Goal: Task Accomplishment & Management: Manage account settings

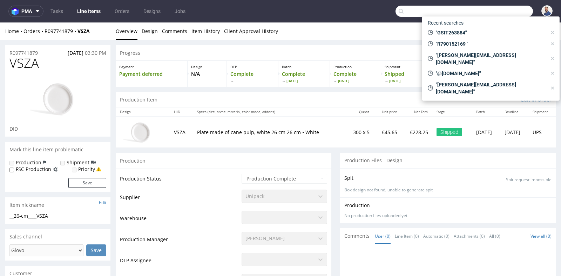
click at [501, 10] on input "text" at bounding box center [463, 11] width 137 height 11
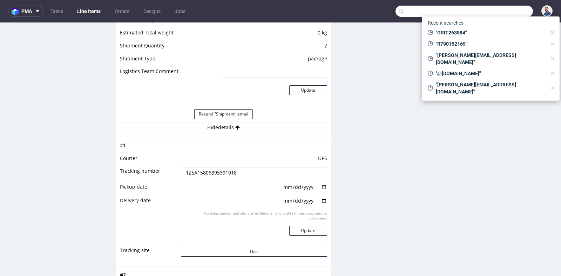
scroll to position [2, 0]
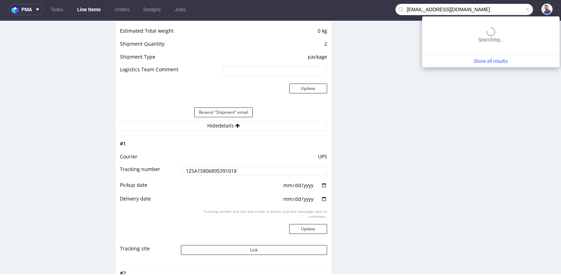
type input "nexus.biznes@gmail.com"
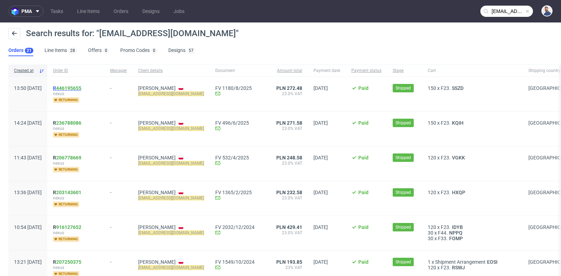
click at [81, 87] on link "446195655" at bounding box center [68, 88] width 25 height 6
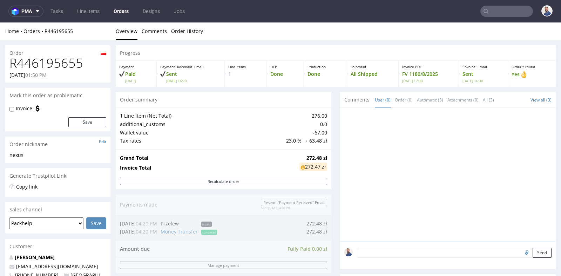
click at [330, 106] on div "Progress Payment Paid Tue 05 Aug Payment “Received” Email Sent Tue 5 Aug 16:20 …" at bounding box center [336, 245] width 440 height 400
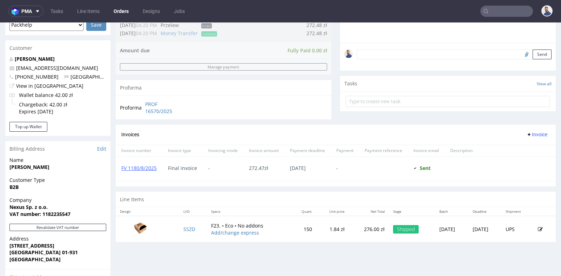
scroll to position [187, 0]
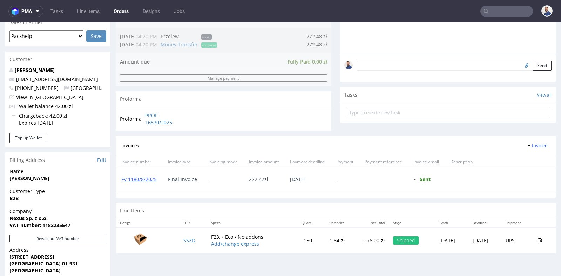
click at [136, 235] on img at bounding box center [140, 239] width 35 height 20
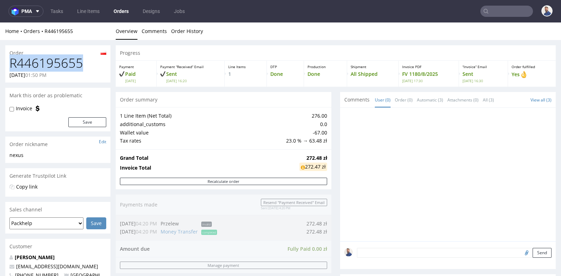
drag, startPoint x: 87, startPoint y: 66, endPoint x: 12, endPoint y: 62, distance: 74.8
click at [12, 62] on h1 "R446195655" at bounding box center [57, 63] width 97 height 14
copy h1 "R446195655"
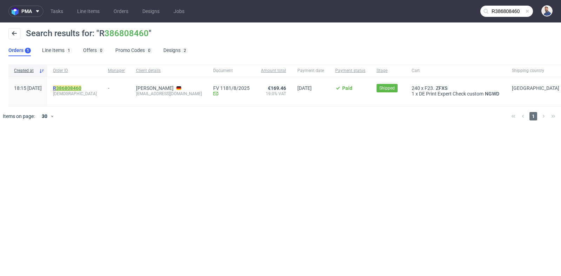
click at [81, 85] on link "386808460" at bounding box center [68, 88] width 25 height 6
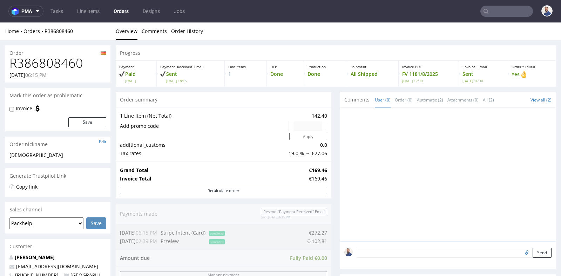
click at [301, 79] on div "DTP Done" at bounding box center [285, 74] width 37 height 26
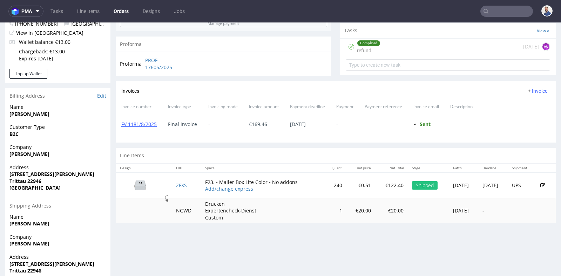
scroll to position [265, 0]
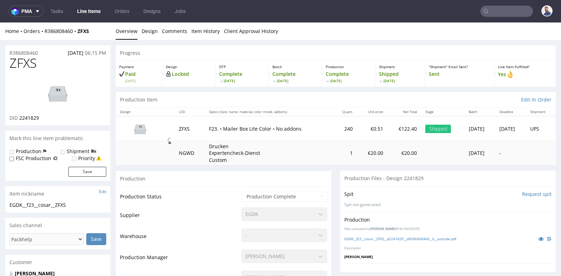
click at [313, 171] on div "Production" at bounding box center [224, 178] width 216 height 16
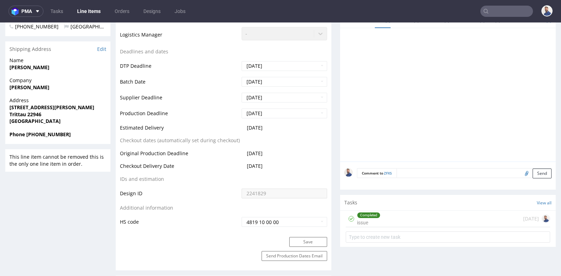
scroll to position [265, 0]
click at [453, 67] on div at bounding box center [449, 96] width 211 height 129
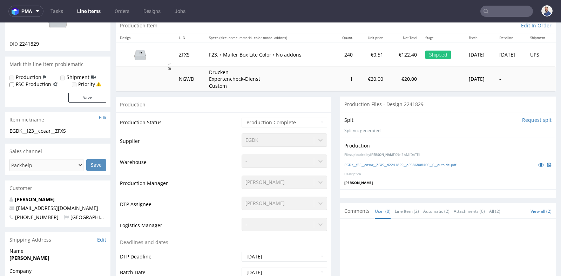
scroll to position [62, 0]
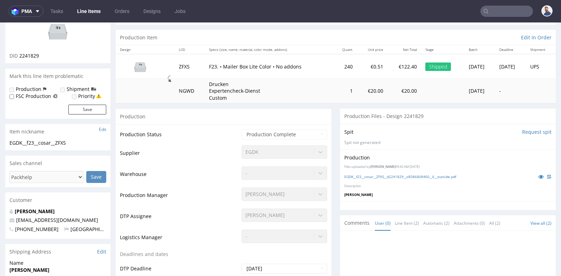
click at [309, 100] on td "Drucken Expertencheck-Dienst Custom" at bounding box center [269, 91] width 128 height 25
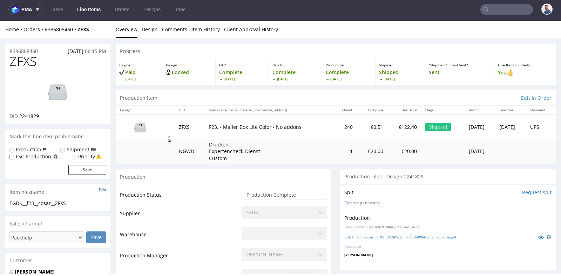
scroll to position [0, 0]
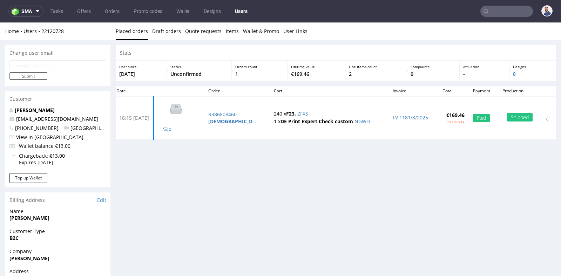
click at [111, 50] on div "Change user email Submit Customer Enis Cosar management@sniffhit.de +4917647810…" at bounding box center [280, 225] width 561 height 370
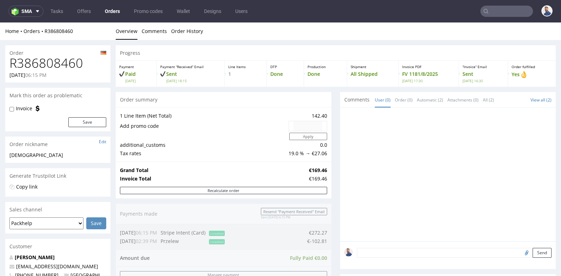
click at [63, 62] on h1 "R386808460" at bounding box center [57, 63] width 97 height 14
copy h1 "R386808460"
click at [336, 137] on div "Progress Payment Paid Tue 29 Jul Payment “Received” Email Sent Tue 29 Jul 18:15…" at bounding box center [336, 262] width 440 height 434
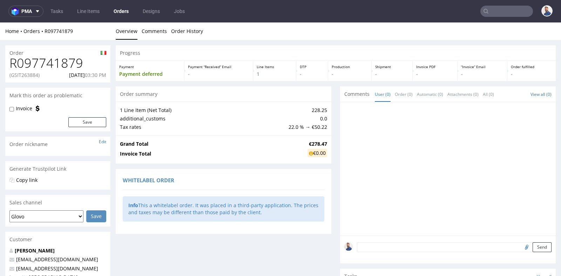
click at [114, 110] on div "Order R097741879 (GSIT263884) 17.07.2025 03:30 PM Mark this order as problemati…" at bounding box center [280, 241] width 561 height 402
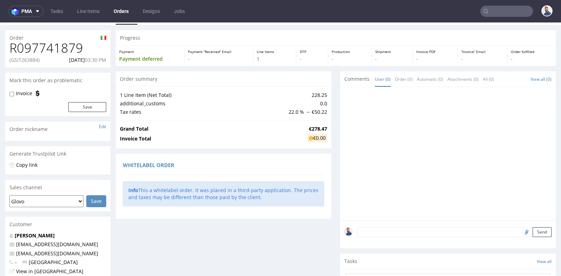
scroll to position [15, 0]
click at [31, 57] on p "(GSIT263884)" at bounding box center [24, 59] width 30 height 7
copy p "GSIT263884"
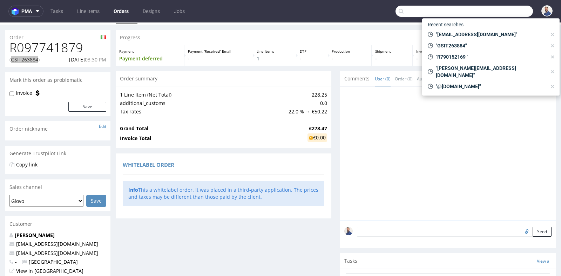
click at [499, 11] on input "text" at bounding box center [463, 11] width 137 height 11
paste input "info@sea2see.org"
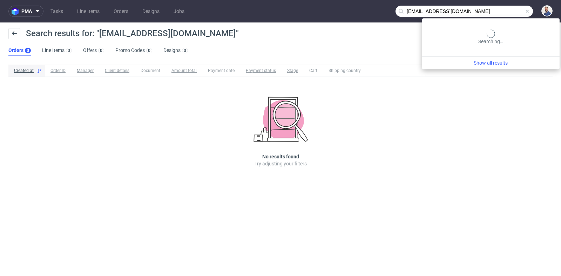
click at [501, 11] on input "info@sea2see.org" at bounding box center [463, 11] width 137 height 11
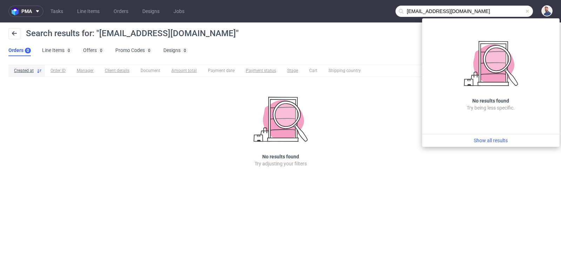
click at [417, 9] on input "info@sea2see.org" at bounding box center [463, 11] width 137 height 11
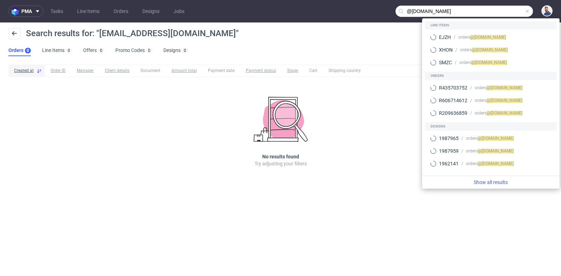
type input "@sea2see.org"
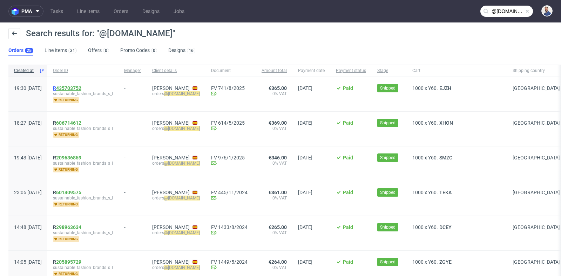
click at [81, 89] on link "435703752" at bounding box center [68, 88] width 25 height 6
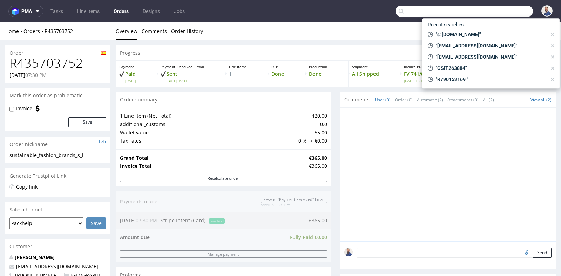
click at [505, 9] on input "text" at bounding box center [463, 11] width 137 height 11
click at [483, 35] on span ""@sea2see.org"" at bounding box center [490, 34] width 114 height 7
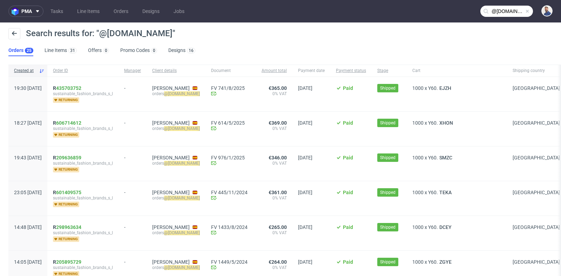
click at [297, 51] on div "Search results for: "@sea2see.org" Orders 25 Line Items 31 Offers 0 Promo Codes…" at bounding box center [280, 41] width 561 height 39
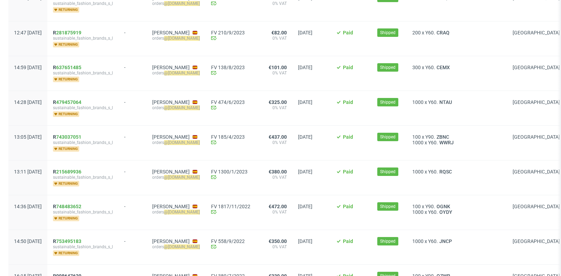
scroll to position [493, 0]
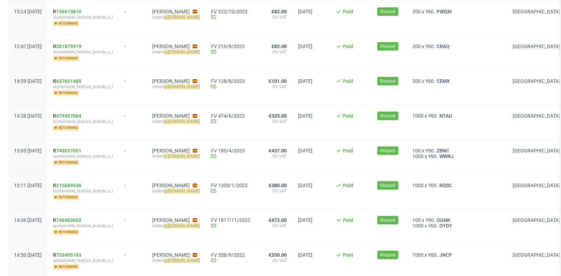
click at [499, 23] on div "200 x Y60. PWQM" at bounding box center [457, 17] width 100 height 34
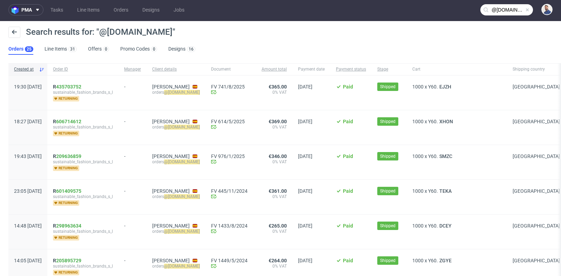
scroll to position [0, 0]
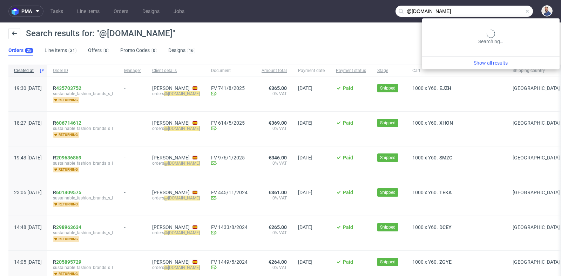
click at [501, 14] on input "@sea2see.org" at bounding box center [463, 11] width 137 height 11
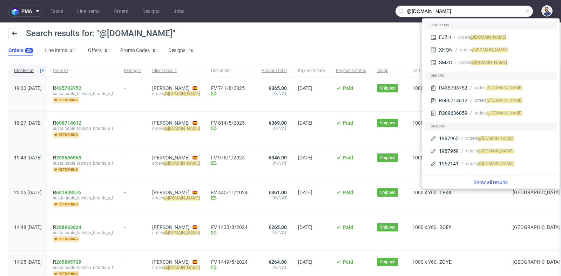
click at [501, 14] on input "@sea2see.org" at bounding box center [463, 11] width 137 height 11
paste input "R122585172"
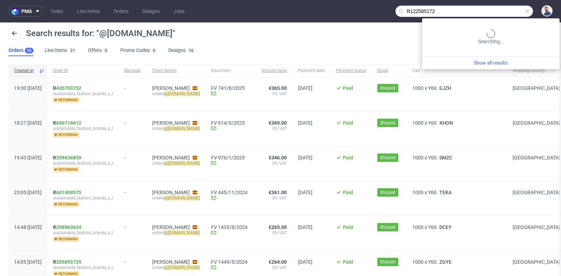
type input "R122585172"
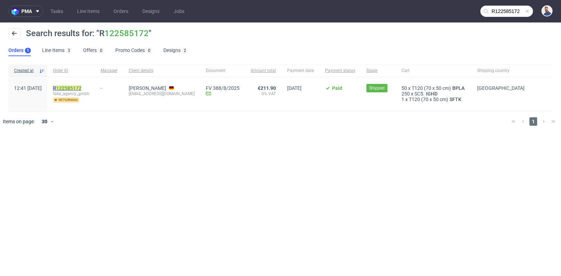
click at [81, 89] on link "122585172" at bounding box center [68, 88] width 25 height 6
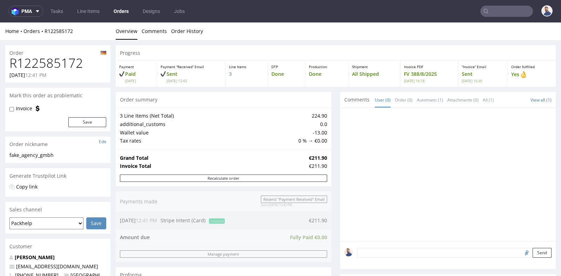
click at [333, 107] on div "Progress Payment Paid Wed 30 Jul Payment “Received” Email Sent Wed 30 Jul 12:42…" at bounding box center [336, 279] width 440 height 469
click at [118, 184] on div "Recalculate order" at bounding box center [224, 180] width 216 height 12
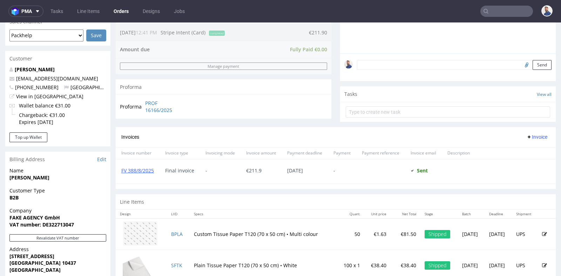
scroll to position [187, 0]
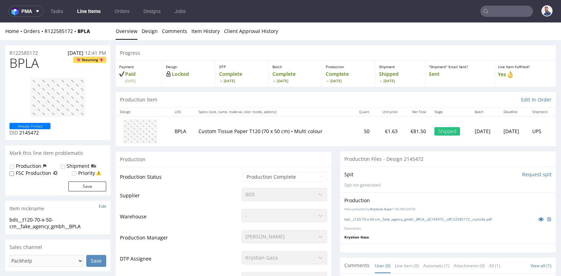
scroll to position [2, 0]
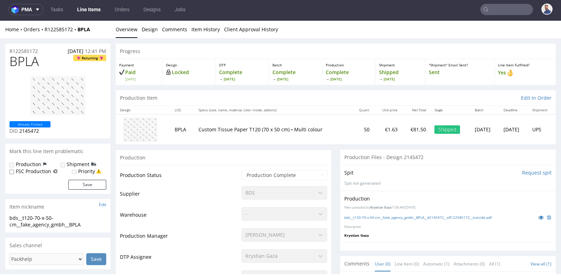
click at [185, 232] on td "Production Manager" at bounding box center [180, 237] width 120 height 21
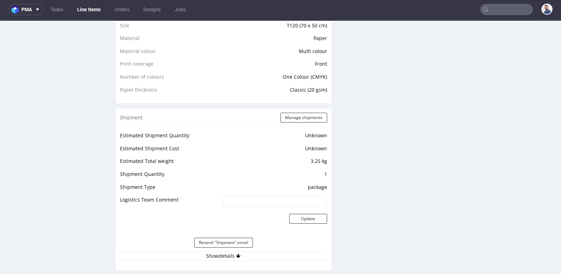
scroll to position [545, 0]
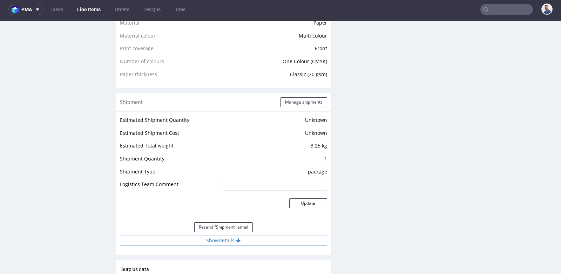
click at [229, 238] on button "Show details" at bounding box center [223, 240] width 207 height 10
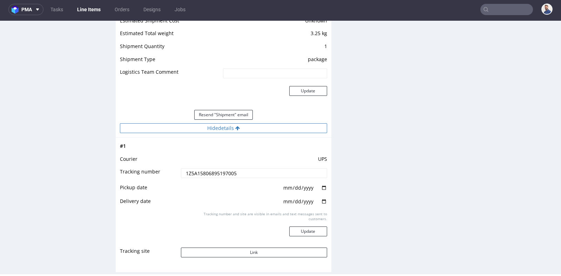
scroll to position [670, 0]
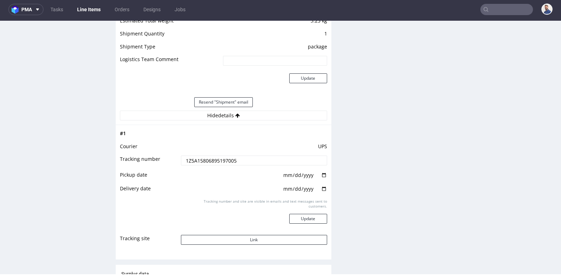
click at [225, 160] on input "1Z5A15806895197005" at bounding box center [254, 160] width 146 height 10
click at [490, 9] on input "text" at bounding box center [506, 9] width 53 height 11
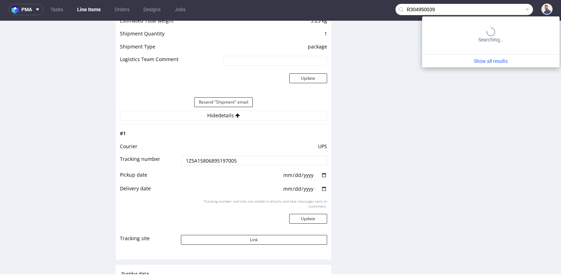
type input "R304950039"
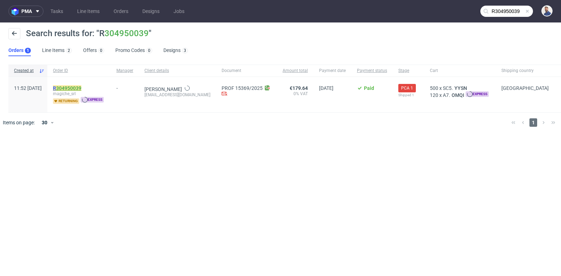
click at [81, 87] on link "304950039" at bounding box center [68, 88] width 25 height 6
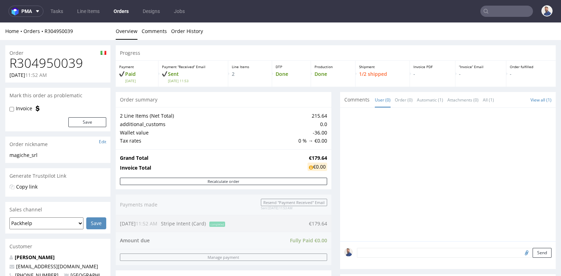
click at [329, 119] on div "Progress Payment Paid Fri 18 Jul Payment “Received” Email Sent Fri 18 Jul 11:53…" at bounding box center [336, 252] width 440 height 414
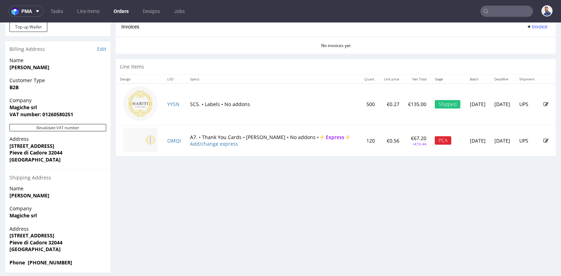
scroll to position [302, 0]
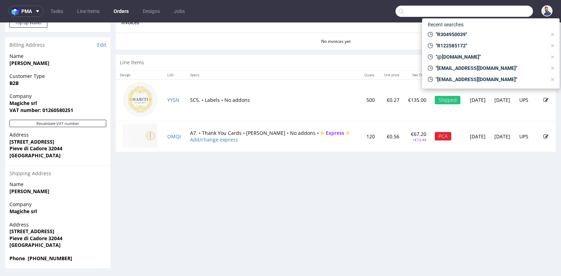
click at [498, 11] on input "text" at bounding box center [463, 11] width 137 height 11
paste input "R983064451"
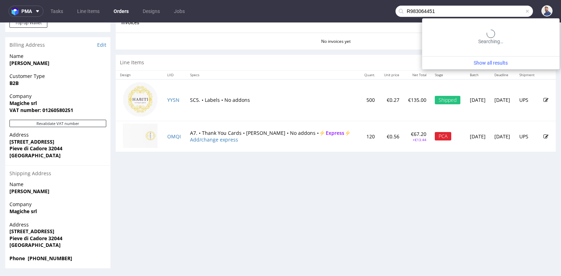
type input "R983064451"
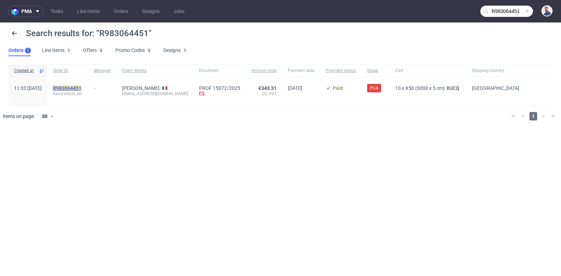
click at [81, 89] on mark "R983064451" at bounding box center [67, 88] width 28 height 6
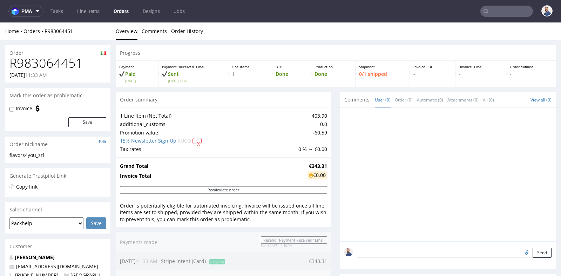
click at [329, 114] on div "Progress Payment Paid Tue 15 Jul Payment “Received” Email Sent Tue 15 Jul 11:46…" at bounding box center [336, 241] width 440 height 392
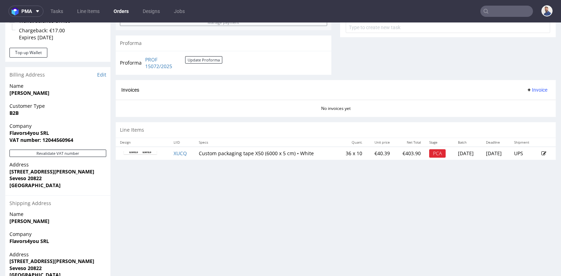
scroll to position [280, 0]
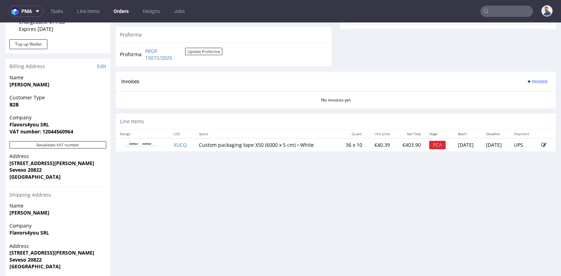
click at [507, 9] on input "text" at bounding box center [506, 11] width 53 height 11
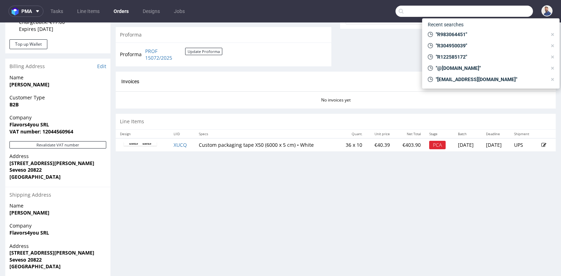
paste input "R213537359"
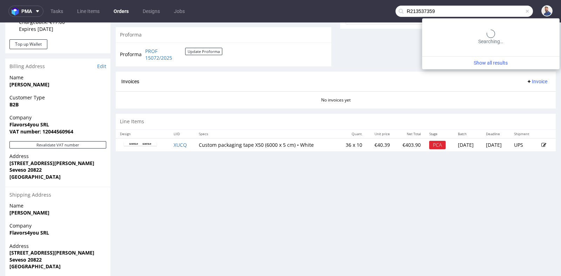
type input "R213537359"
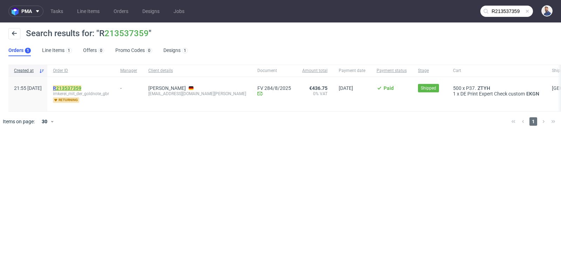
click at [81, 86] on link "213537359" at bounding box center [68, 88] width 25 height 6
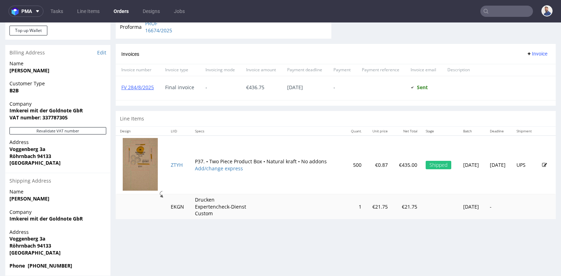
scroll to position [311, 0]
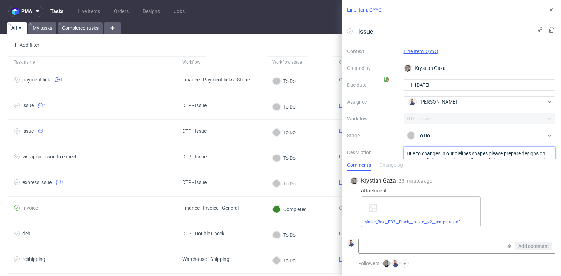
click at [454, 157] on textarea "Due to changes in our dielines shapes please prepare designs on our new dieline…" at bounding box center [480, 164] width 152 height 34
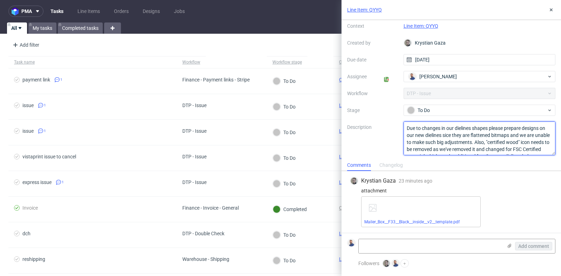
scroll to position [4, 0]
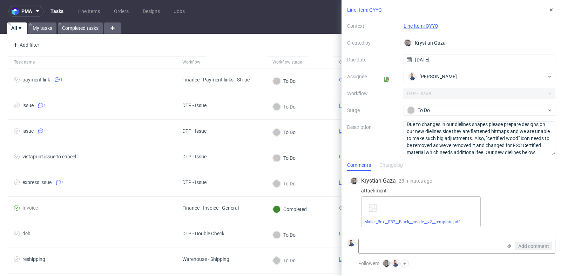
click at [523, 211] on div "Mailer_Box__F33__Black__inside__v2__template.pdf" at bounding box center [456, 211] width 191 height 31
click at [423, 25] on link "Line Item: QYYQ" at bounding box center [421, 26] width 35 height 6
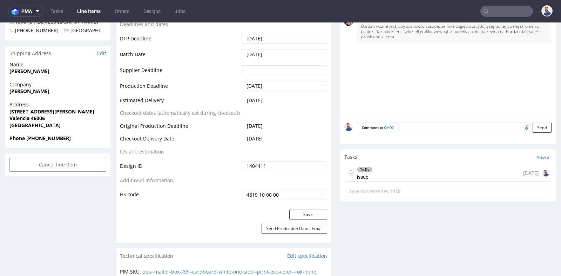
scroll to position [311, 0]
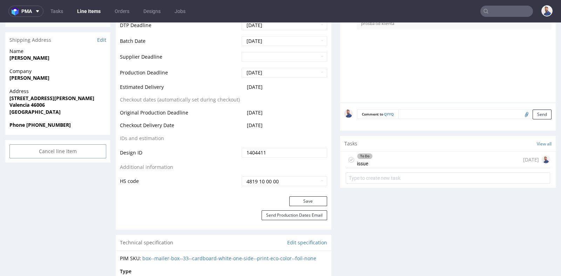
click at [407, 154] on div "To Do issue today" at bounding box center [448, 159] width 204 height 16
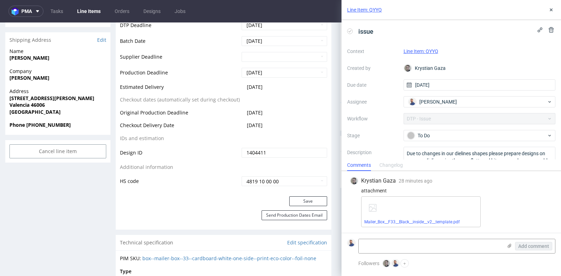
click at [111, 97] on div "R917290812 22.08.2025 02:48 PM QYYQ Returning Already Printed DID 1404411 PDF M…" at bounding box center [280, 280] width 561 height 1103
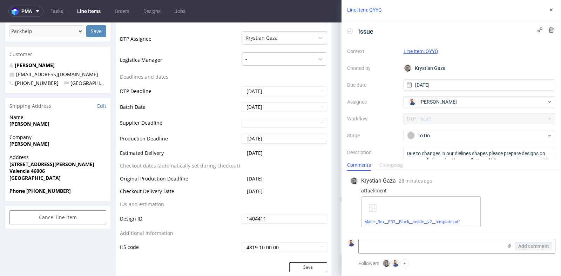
scroll to position [234, 0]
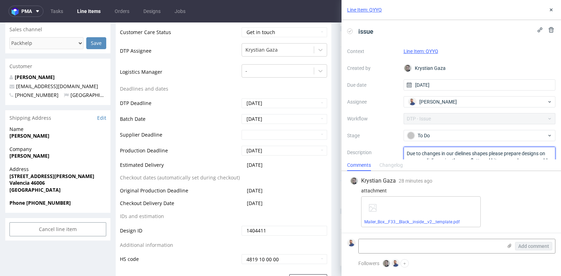
click at [445, 153] on textarea "Due to changes in our dielines shapes please prepare designs on our new dieline…" at bounding box center [480, 164] width 152 height 34
click at [393, 222] on link "Mailer_Box__F33__Black__inside__v2__template.pdf" at bounding box center [411, 221] width 95 height 5
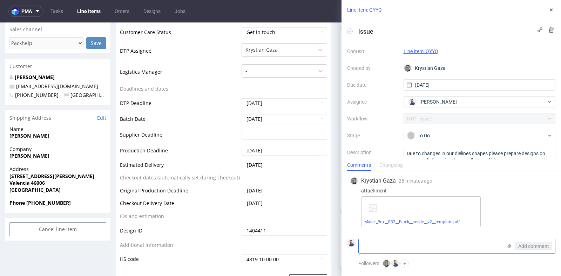
click at [433, 244] on textarea at bounding box center [431, 246] width 144 height 14
click at [454, 139] on span "To Do" at bounding box center [477, 135] width 140 height 8
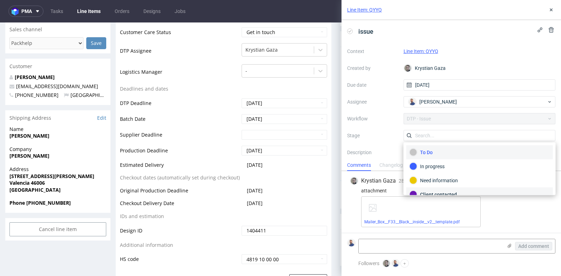
click at [449, 192] on div "Client contacted" at bounding box center [480, 194] width 140 height 8
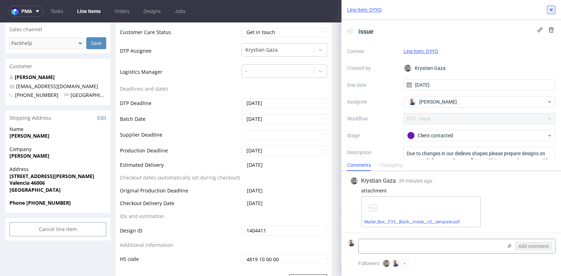
click at [551, 9] on use at bounding box center [551, 9] width 3 height 3
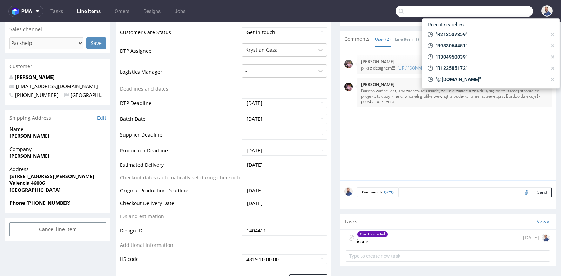
click at [500, 13] on input "text" at bounding box center [463, 11] width 137 height 11
type input "C"
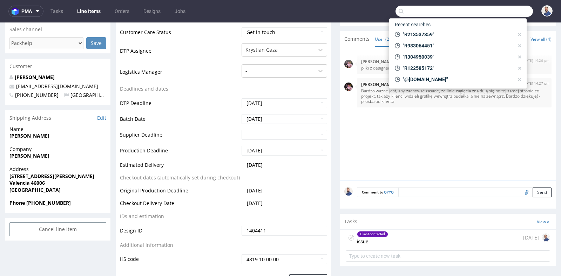
paste input "R697071856"
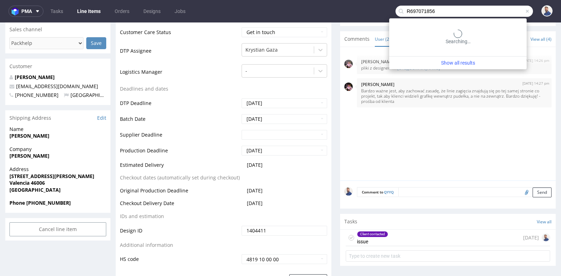
type input "R697071856"
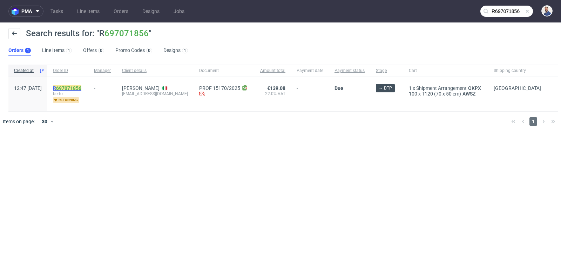
click at [81, 89] on mark "R 697071856" at bounding box center [67, 88] width 28 height 6
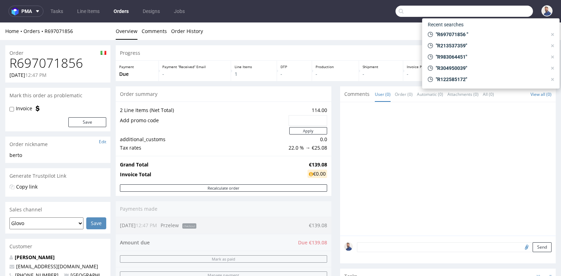
click at [488, 9] on input "text" at bounding box center [463, 11] width 137 height 11
paste input "info@hungryklub.ch"
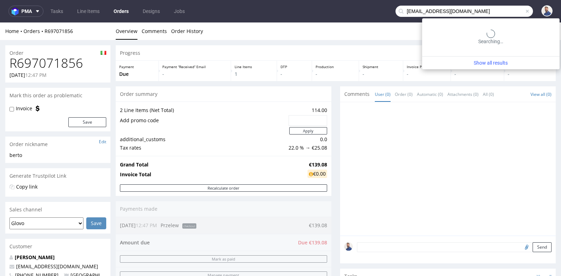
type input "info@hungryklub.ch"
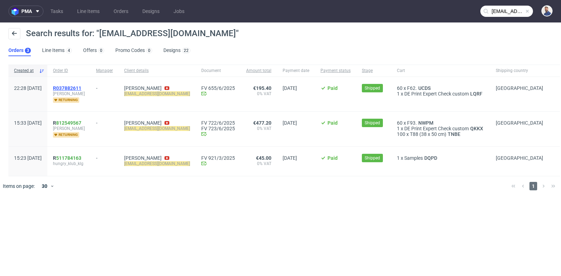
click at [81, 86] on span "R037882611" at bounding box center [67, 88] width 28 height 6
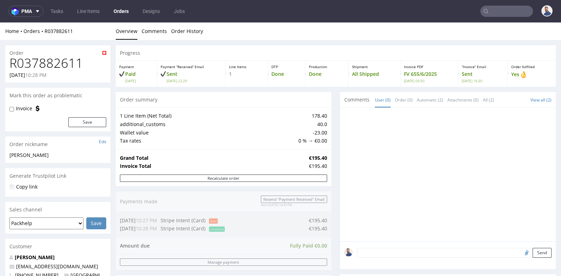
click at [327, 144] on div "1 Line Item (Net Total) 178.40 additional_customs 40.0 Wallet value -23.00 Tax …" at bounding box center [224, 128] width 216 height 42
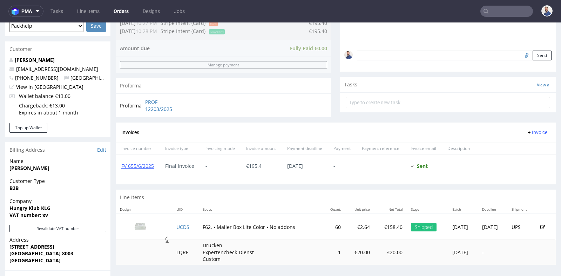
scroll to position [202, 0]
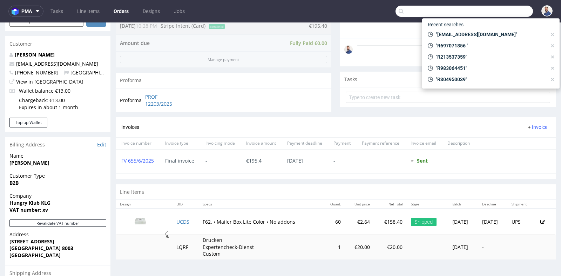
click at [501, 15] on input "text" at bounding box center [463, 11] width 137 height 11
paste input "R461809048"
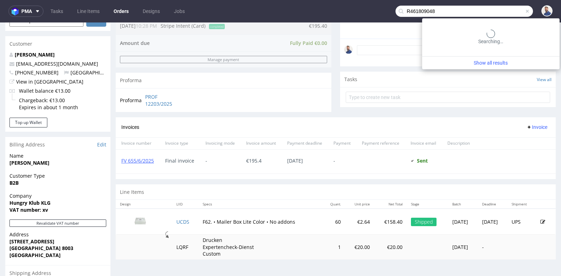
type input "R461809048"
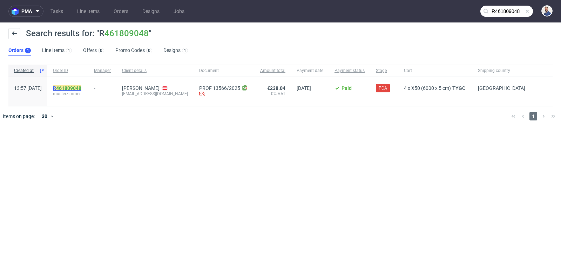
click at [79, 87] on link "461809048" at bounding box center [68, 88] width 25 height 6
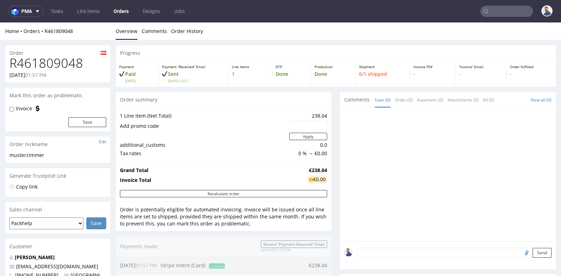
click at [344, 170] on div at bounding box center [449, 176] width 211 height 129
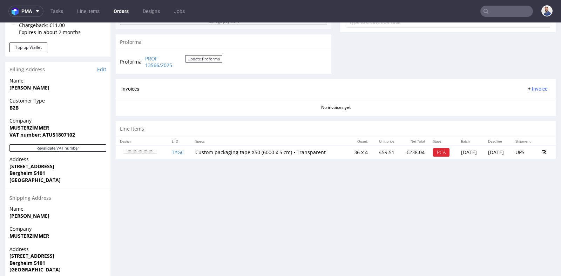
scroll to position [280, 0]
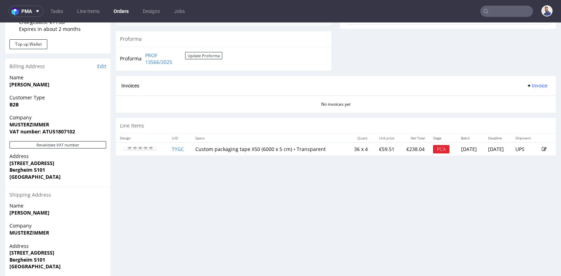
click at [493, 11] on input "text" at bounding box center [506, 11] width 53 height 11
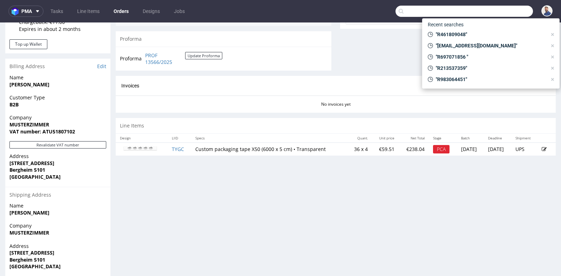
paste input "R122585172"
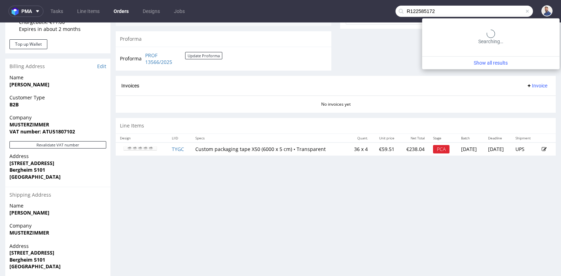
type input "R122585172"
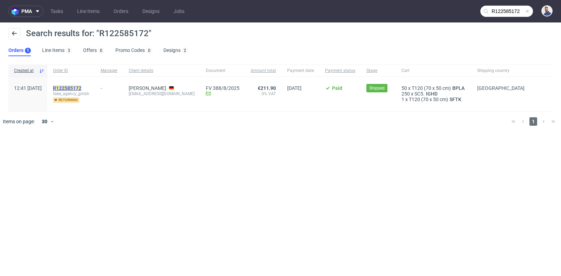
click at [81, 88] on mark "R122585172" at bounding box center [67, 88] width 28 height 6
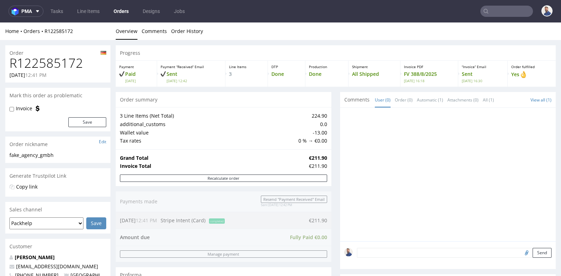
click at [333, 111] on div "Progress Payment Paid Wed 30 Jul Payment “Received” Email Sent Wed 30 Jul 12:42…" at bounding box center [336, 279] width 440 height 469
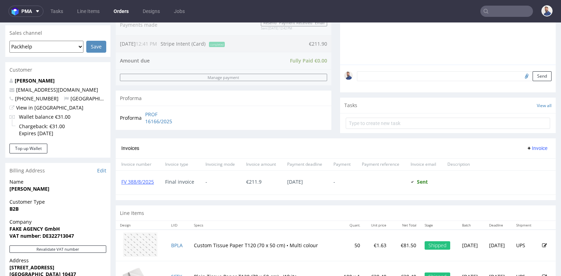
scroll to position [171, 0]
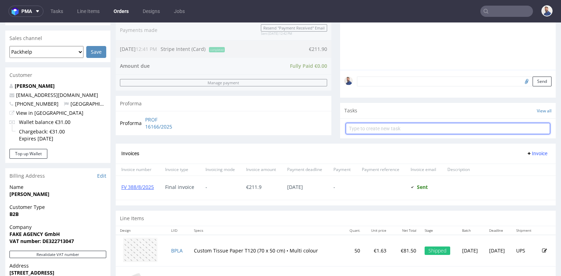
click at [364, 127] on input "text" at bounding box center [448, 128] width 204 height 11
type input "prośba o reshipping zamówienia"
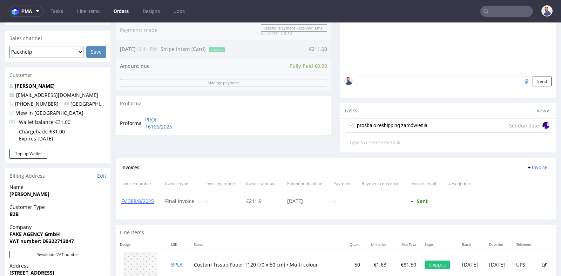
click at [398, 123] on div "prośba o reshipping zamówienia" at bounding box center [392, 125] width 70 height 8
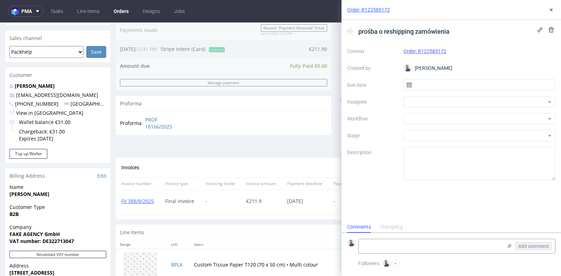
scroll to position [5, 0]
click at [455, 85] on input "text" at bounding box center [480, 84] width 152 height 11
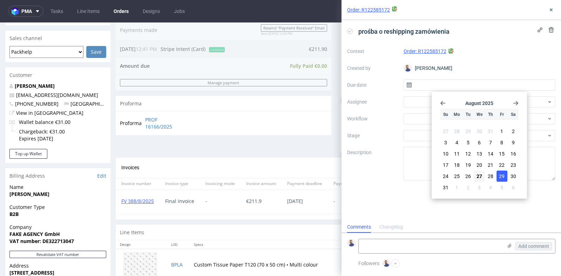
click at [499, 174] on span "29" at bounding box center [502, 176] width 6 height 7
type input "[DATE]"
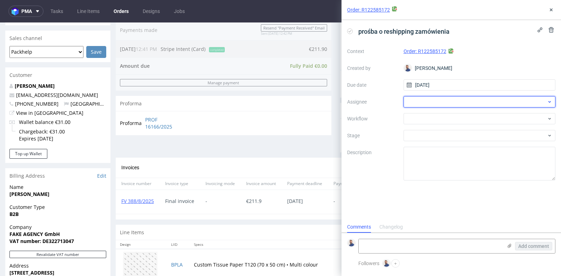
click at [507, 99] on div at bounding box center [480, 101] width 152 height 11
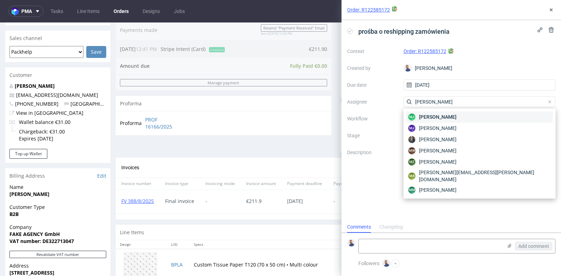
type input "maciej"
click at [497, 115] on div "MJ Maciej Jakubowski" at bounding box center [479, 116] width 147 height 11
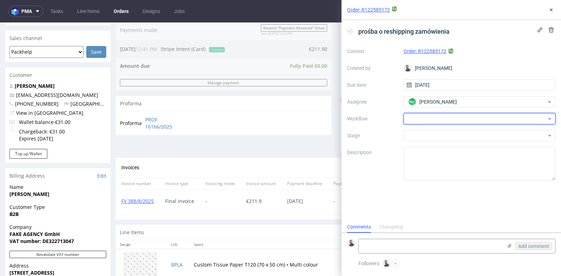
click at [497, 115] on div at bounding box center [480, 118] width 152 height 11
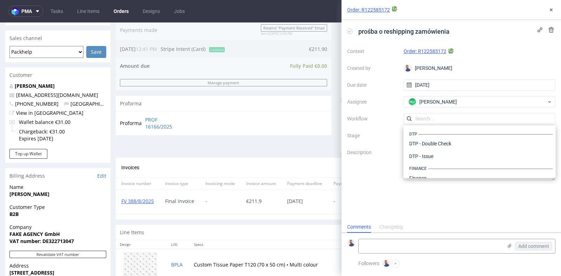
scroll to position [431, 0]
click at [472, 167] on div "Warehouse - Shipping" at bounding box center [479, 169] width 147 height 13
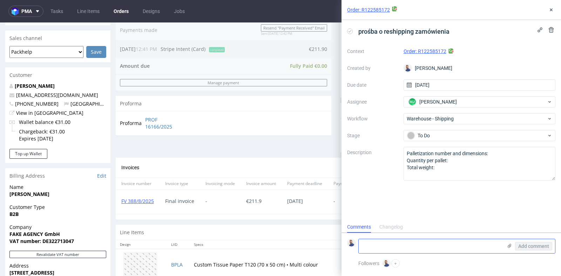
click at [438, 245] on textarea at bounding box center [431, 246] width 144 height 14
type textarea "~"
type textarea "Zamówienie zwrócone, prośba o reshipping"
click at [542, 250] on button "Add comment" at bounding box center [533, 246] width 37 height 8
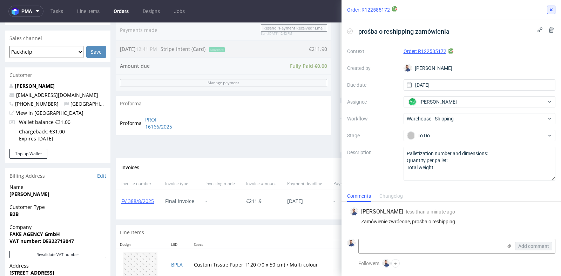
click at [551, 9] on use at bounding box center [551, 9] width 3 height 3
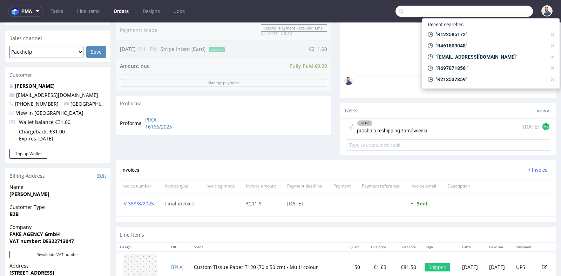
click at [507, 16] on input "text" at bounding box center [463, 11] width 137 height 11
paste input "R471606835"
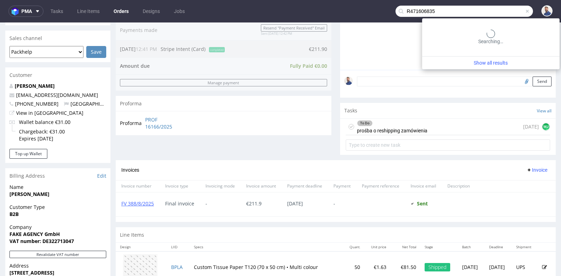
type input "R471606835"
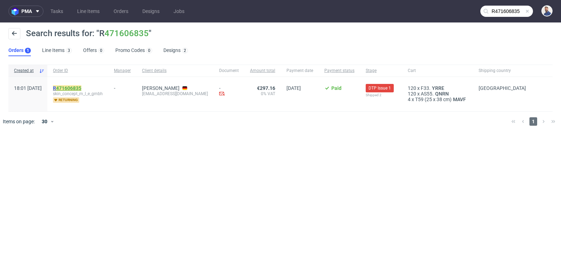
click at [81, 87] on link "471606835" at bounding box center [68, 88] width 25 height 6
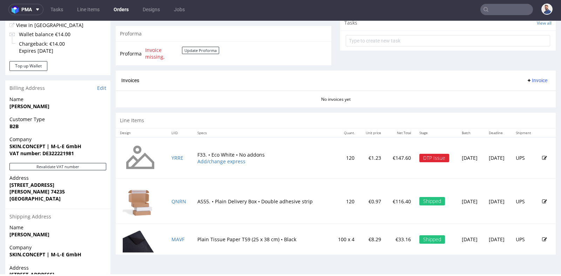
scroll to position [255, 0]
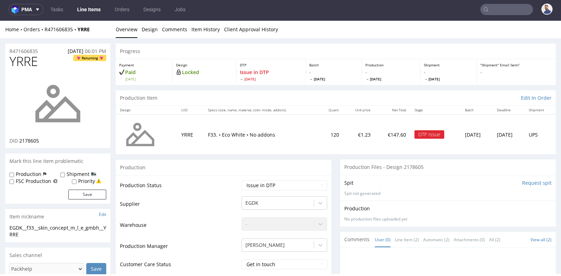
click at [327, 161] on div "Production" at bounding box center [224, 167] width 216 height 16
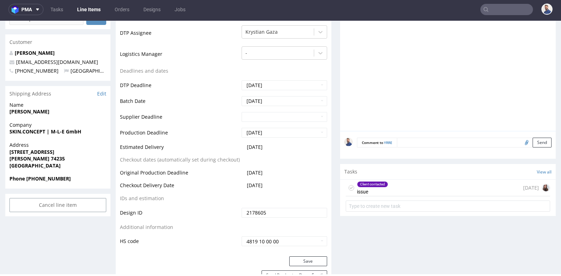
scroll to position [265, 0]
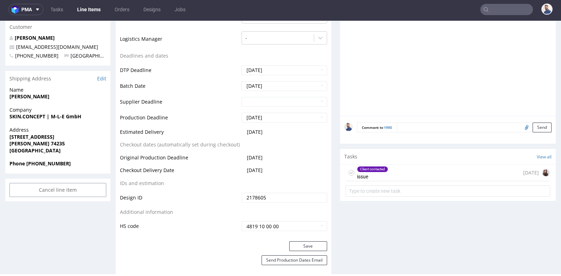
click at [415, 172] on div "Client contacted issue 6 days ago" at bounding box center [448, 172] width 204 height 16
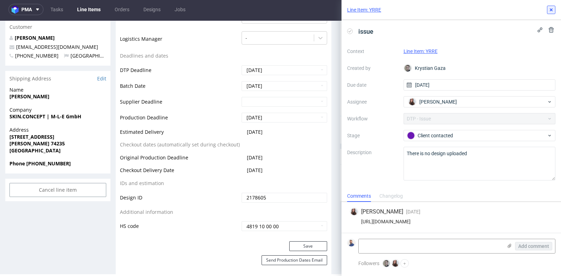
click at [553, 11] on icon at bounding box center [551, 10] width 6 height 6
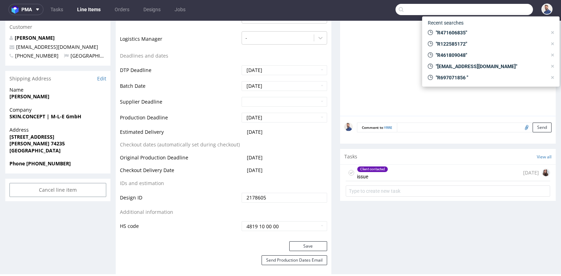
click at [519, 12] on input "text" at bounding box center [463, 9] width 137 height 11
paste input "R232631683"
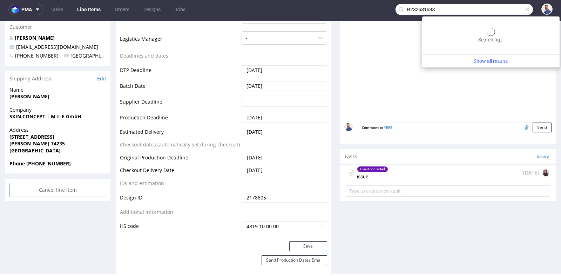
type input "R232631683"
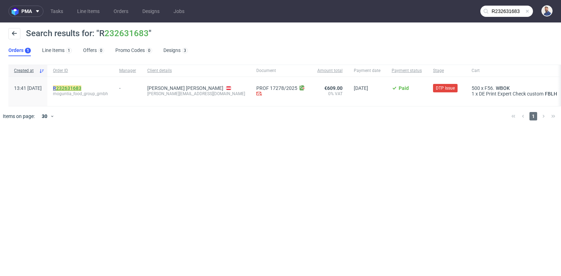
click at [81, 88] on link "232631683" at bounding box center [68, 88] width 25 height 6
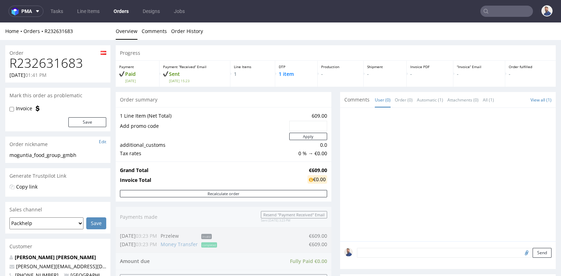
click at [548, 187] on div at bounding box center [449, 176] width 211 height 129
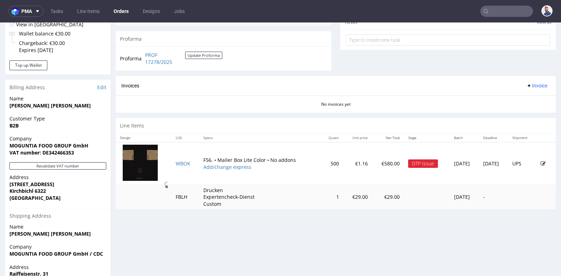
scroll to position [265, 0]
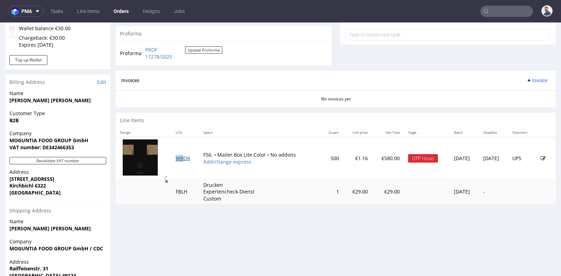
click at [180, 153] on td "WBOK" at bounding box center [185, 158] width 28 height 42
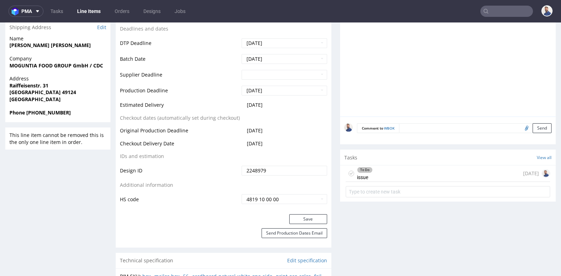
scroll to position [327, 0]
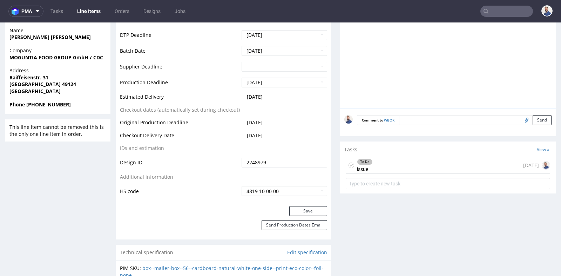
click at [432, 163] on div "To Do issue 5 days ago" at bounding box center [448, 165] width 204 height 16
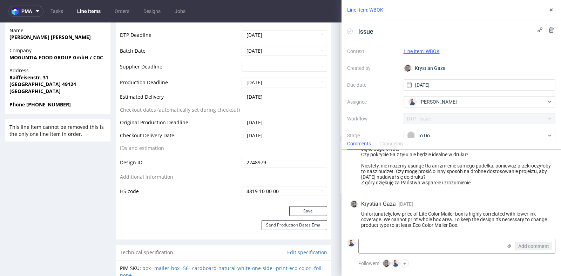
scroll to position [96, 0]
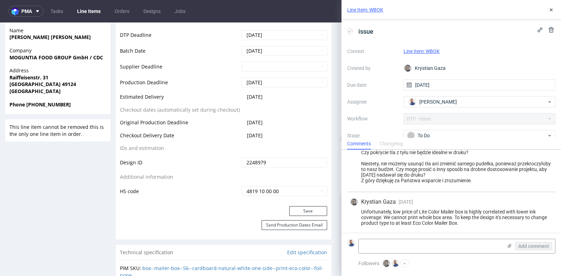
click at [440, 222] on div "Unfortunately, low price of Lite Color Mailer box is highly correlated with low…" at bounding box center [451, 217] width 203 height 17
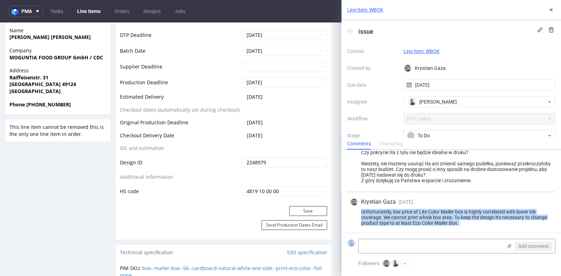
click at [440, 222] on div "Unfortunately, low price of Lite Color Mailer box is highly correlated with low…" at bounding box center [451, 217] width 203 height 17
copy div "Unfortunately, low price of Lite Color Mailer box is highly correlated with low…"
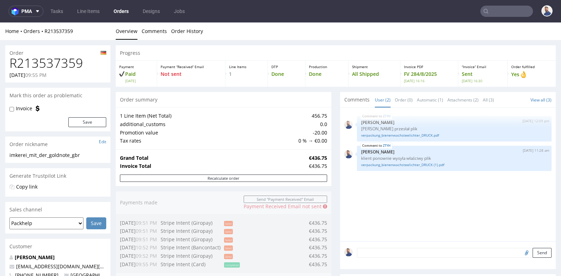
scroll to position [311, 0]
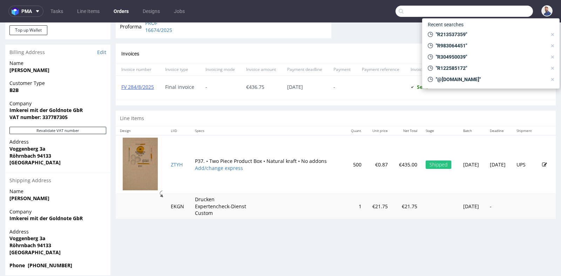
click at [511, 14] on input "text" at bounding box center [463, 11] width 137 height 11
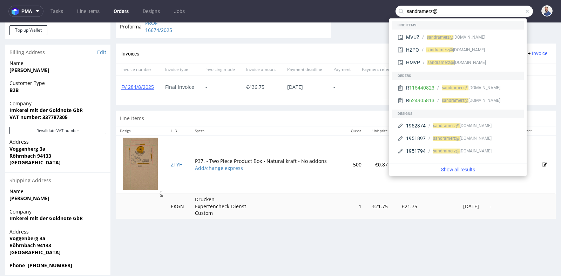
type input "sandramerz@"
click at [438, 37] on span "sandramerz@" at bounding box center [440, 37] width 27 height 5
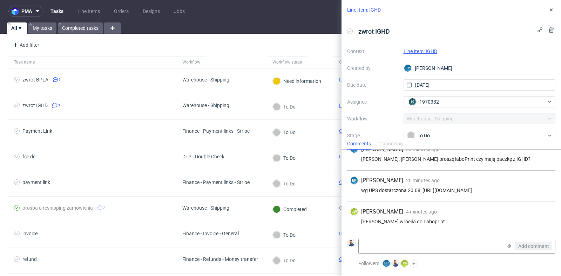
scroll to position [14, 0]
click at [556, 200] on div "EP [PERSON_NAME] 20 minutes ago [DATE] 14:52 [PERSON_NAME], spytasz proszę labo…" at bounding box center [450, 185] width 219 height 93
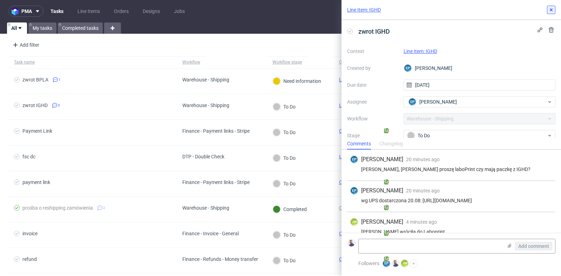
click at [551, 8] on icon at bounding box center [551, 10] width 6 height 6
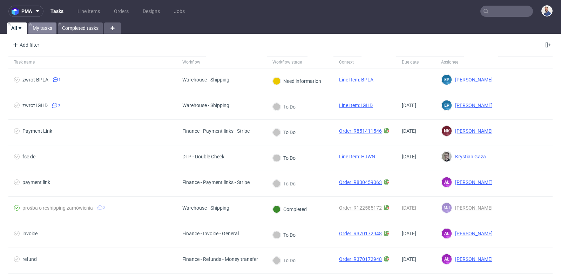
click at [39, 29] on link "My tasks" at bounding box center [42, 27] width 28 height 11
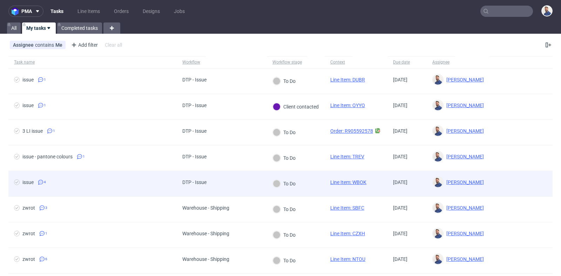
click at [116, 180] on span "issue 4" at bounding box center [92, 183] width 157 height 8
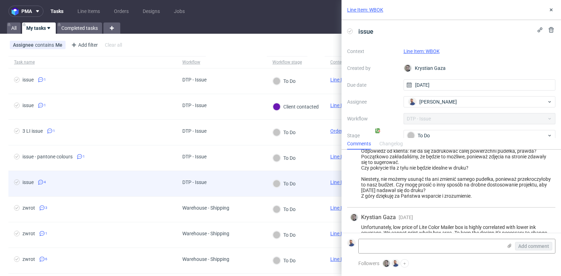
scroll to position [96, 0]
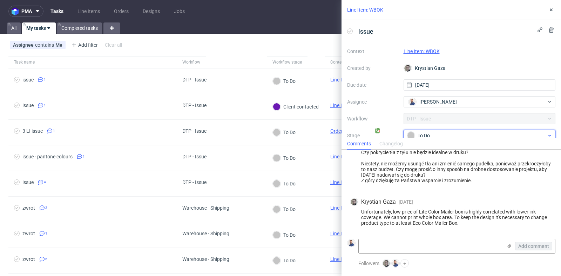
click at [441, 133] on div "To Do" at bounding box center [477, 135] width 140 height 8
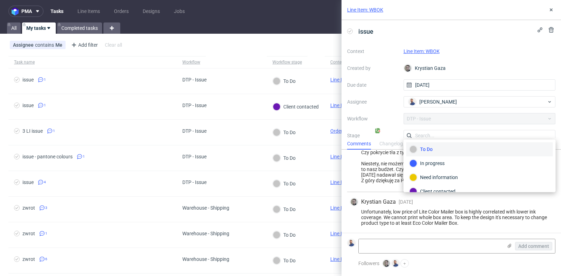
scroll to position [3, 0]
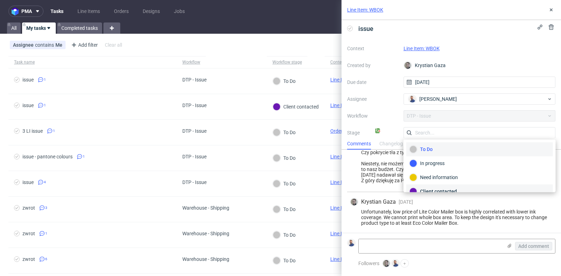
click at [437, 190] on div "Client contacted" at bounding box center [480, 191] width 140 height 8
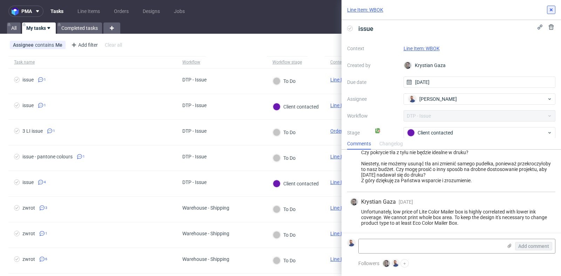
click at [551, 11] on icon at bounding box center [551, 10] width 6 height 6
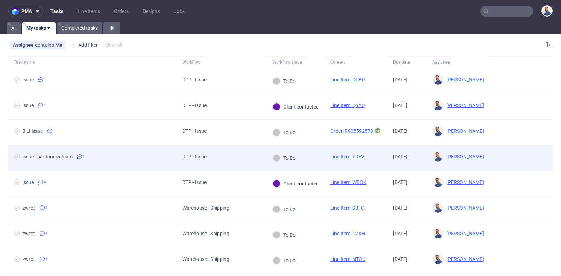
click at [50, 154] on div "issue - pantone colours" at bounding box center [47, 157] width 50 height 6
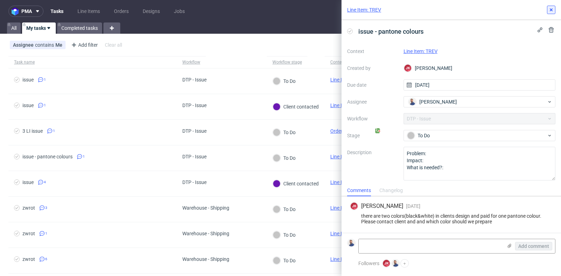
click at [553, 8] on icon at bounding box center [551, 10] width 6 height 6
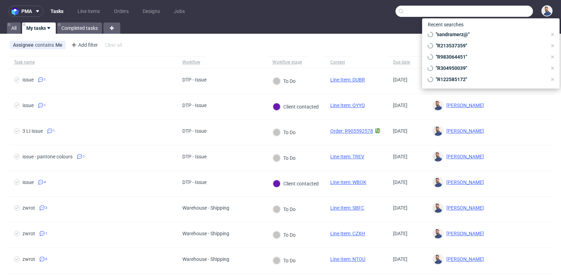
click at [494, 12] on input "text" at bounding box center [463, 11] width 137 height 11
paste input "R775921716"
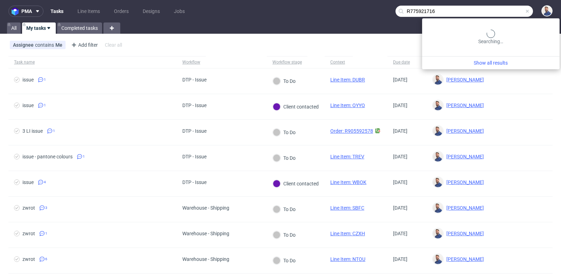
type input "R775921716"
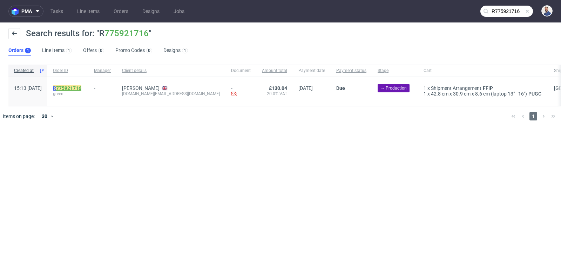
click at [81, 85] on link "775921716" at bounding box center [68, 88] width 25 height 6
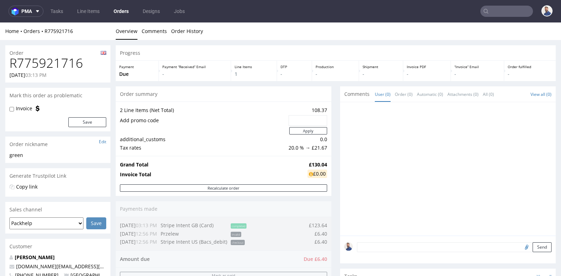
click at [323, 194] on div "Recalculate order" at bounding box center [224, 190] width 216 height 12
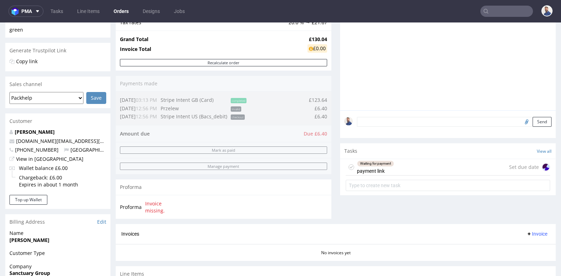
scroll to position [140, 0]
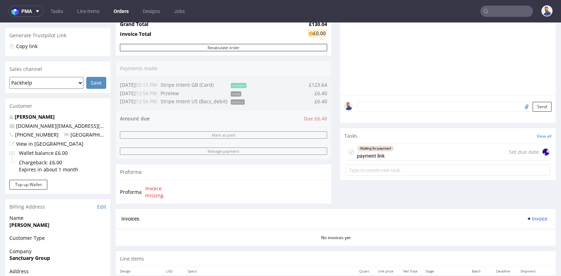
click at [424, 152] on div "Waiting for payment payment link Set due date" at bounding box center [448, 152] width 204 height 16
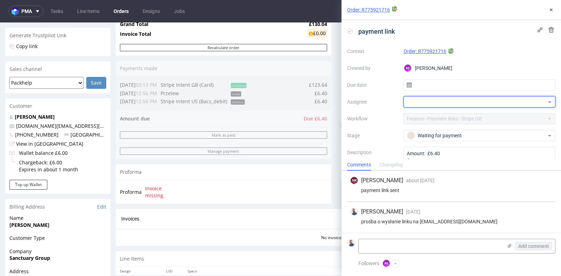
click at [451, 103] on div at bounding box center [480, 101] width 152 height 11
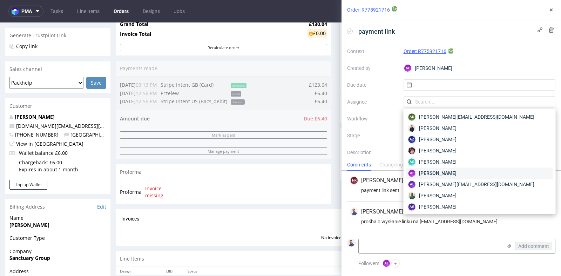
click at [445, 172] on span "[PERSON_NAME]" at bounding box center [438, 172] width 38 height 7
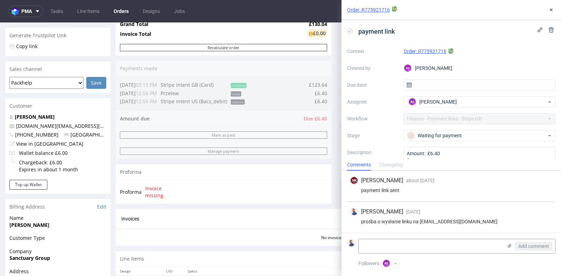
click at [514, 51] on div "Order: R775921716" at bounding box center [480, 51] width 152 height 8
click at [553, 9] on icon at bounding box center [551, 10] width 6 height 6
